Goal: Information Seeking & Learning: Learn about a topic

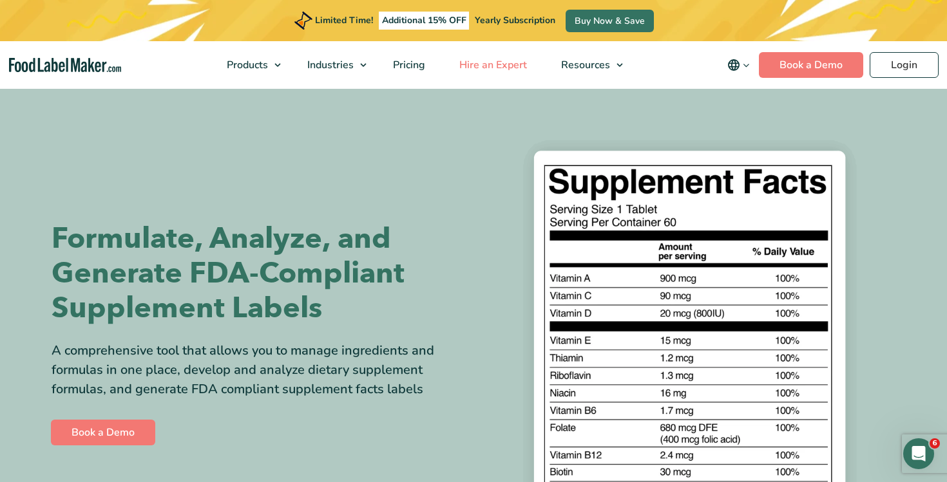
click at [472, 63] on span "Hire an Expert" at bounding box center [491, 65] width 73 height 14
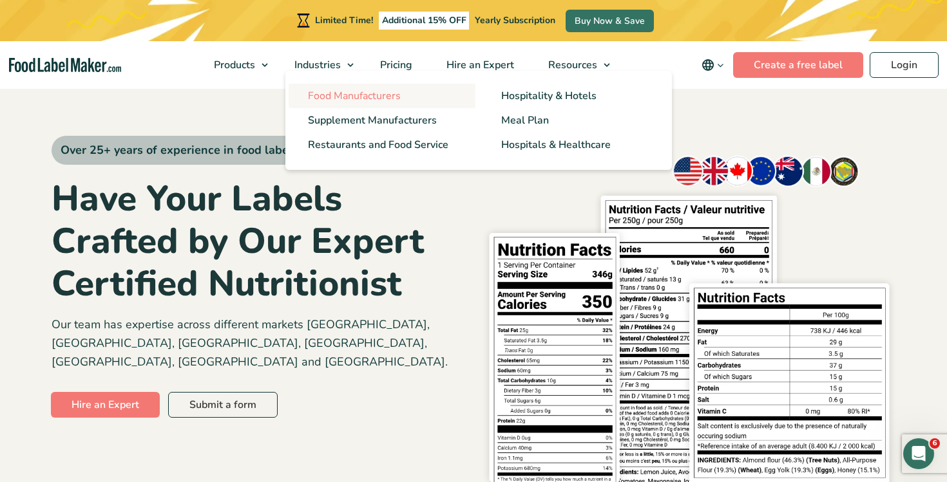
click at [355, 87] on link "Food Manufacturers" at bounding box center [382, 96] width 187 height 24
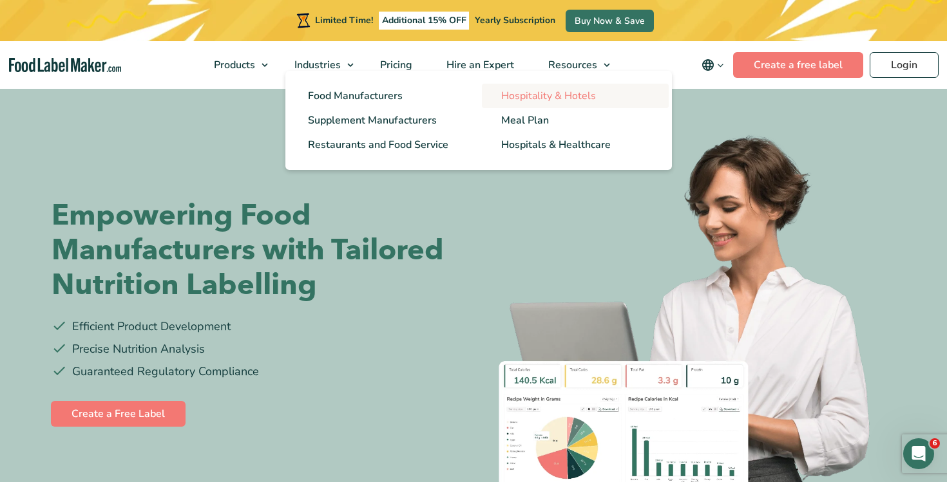
click at [495, 92] on link "Hospitality & Hotels" at bounding box center [575, 96] width 187 height 24
click at [341, 120] on span "Supplement Manufacturers" at bounding box center [371, 120] width 127 height 14
click at [365, 124] on span "Supplement Manufacturers" at bounding box center [371, 120] width 127 height 14
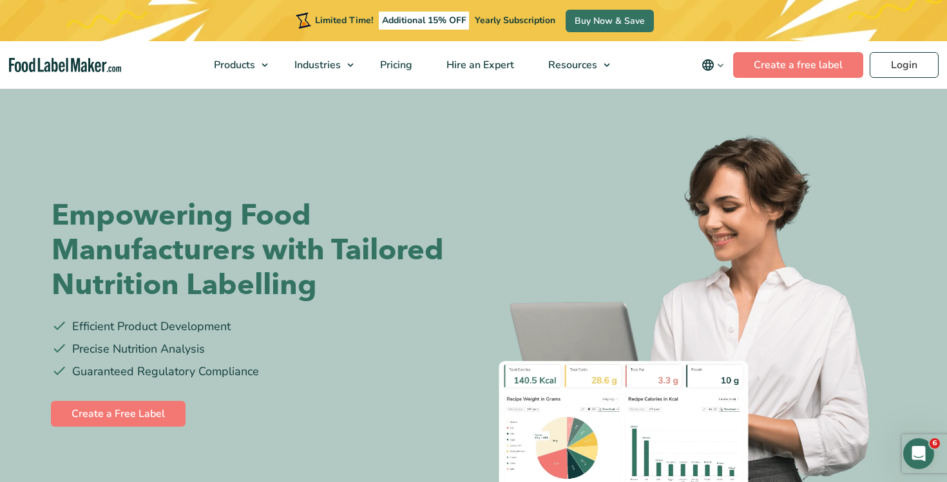
click at [438, 222] on h1 "Empowering Food Manufacturers with Tailored Nutrition Labelling" at bounding box center [258, 250] width 412 height 104
